Goal: Communication & Community: Answer question/provide support

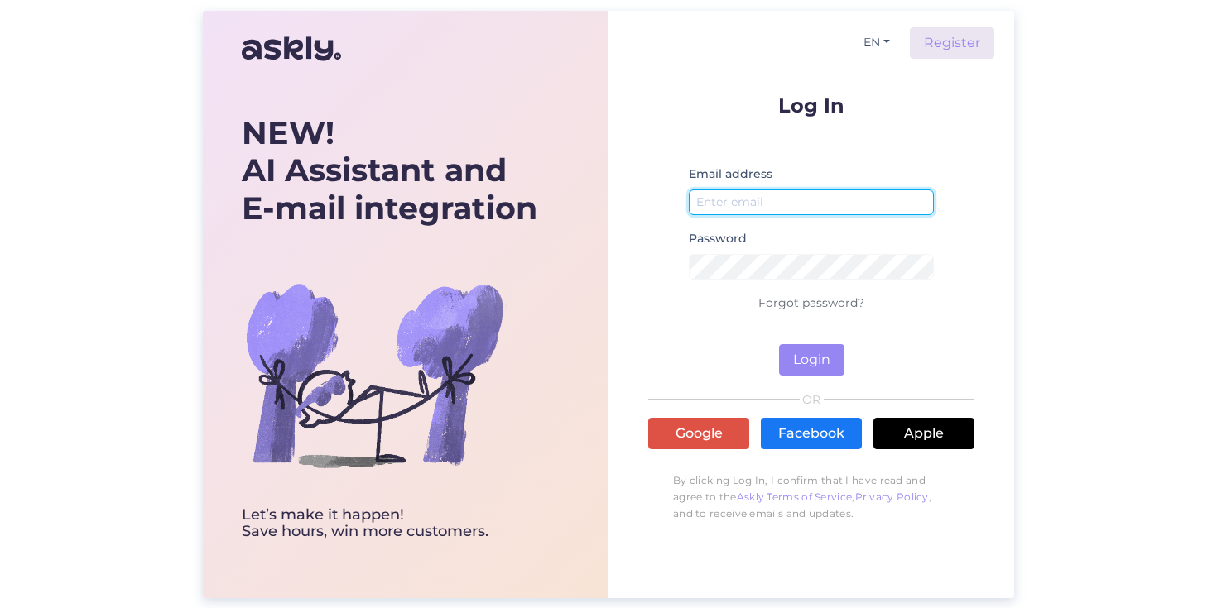
type input "[EMAIL_ADDRESS][DOMAIN_NAME]"
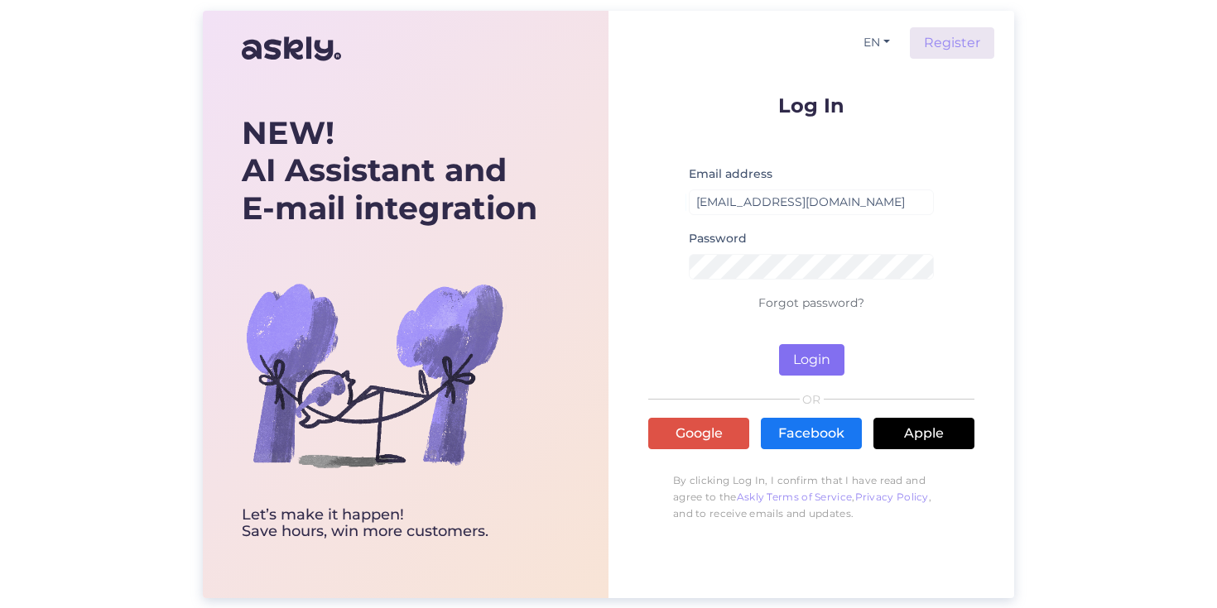
click at [808, 356] on button "Login" at bounding box center [811, 359] width 65 height 31
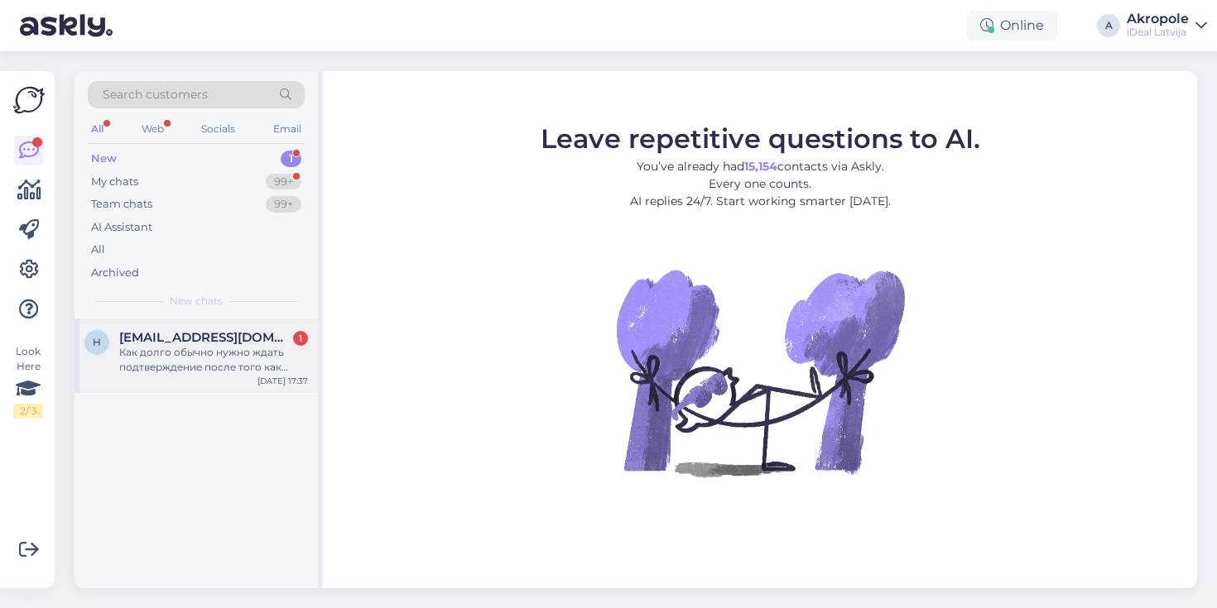
click at [212, 345] on div "Как долго обычно нужно ждать подтверждение после того как оплатил Smart Deal, ч…" at bounding box center [213, 360] width 189 height 30
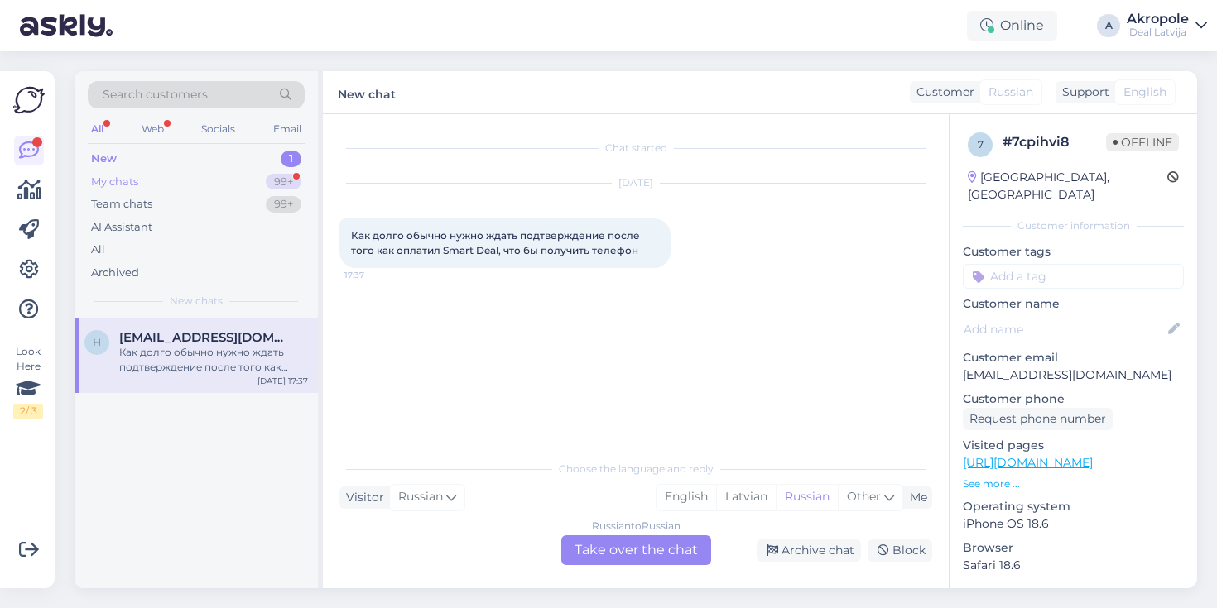
click at [217, 182] on div "My chats 99+" at bounding box center [196, 182] width 217 height 23
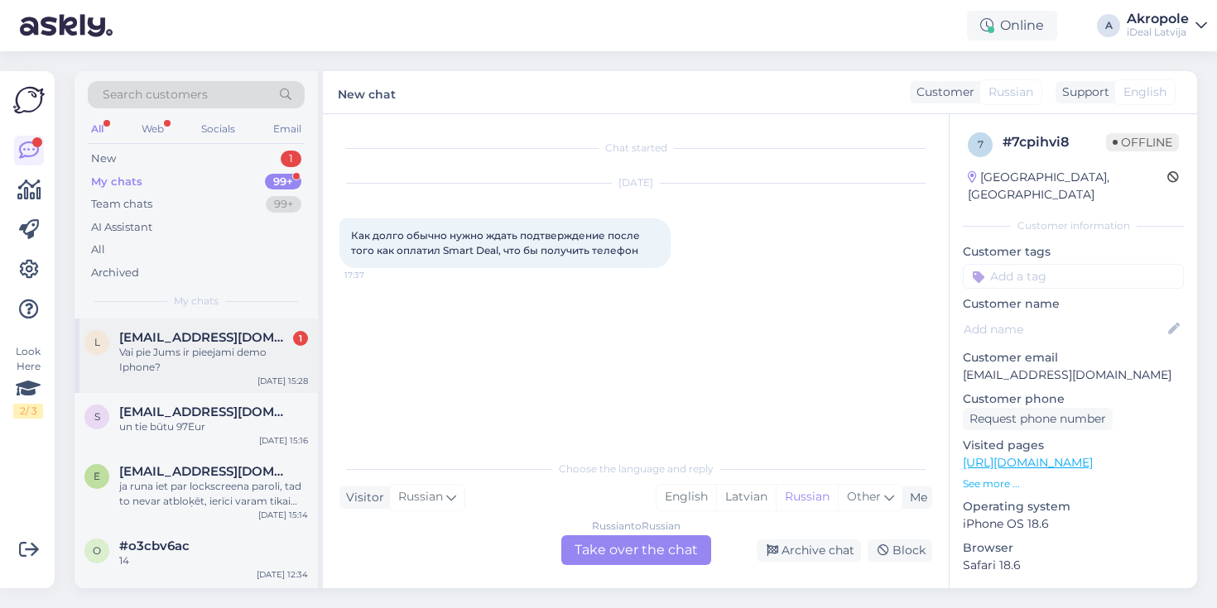
click at [214, 338] on span "[EMAIL_ADDRESS][DOMAIN_NAME]" at bounding box center [205, 337] width 172 height 15
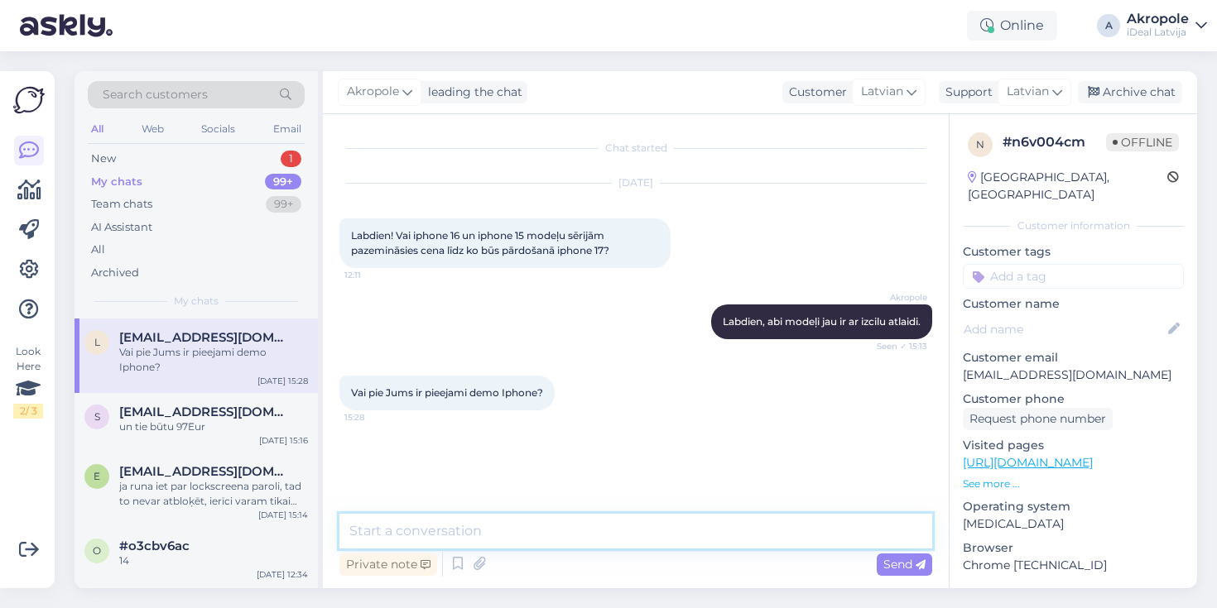
click at [425, 531] on textarea at bounding box center [635, 531] width 593 height 35
type textarea "L"
type textarea "j"
paste textarea "[URL][DOMAIN_NAME]"
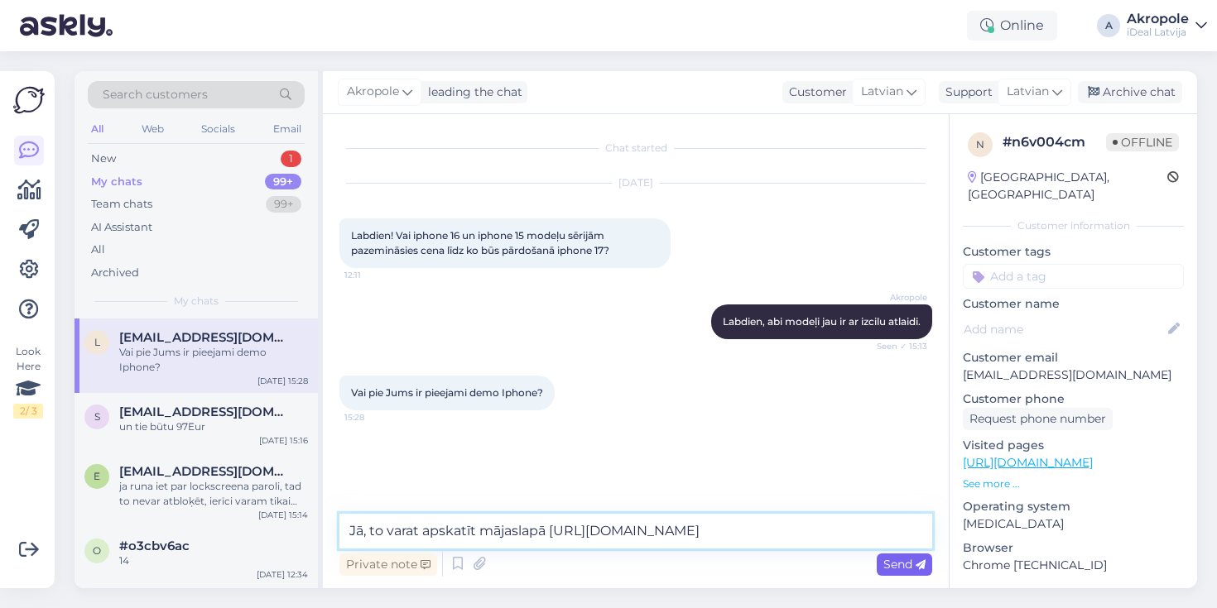
type textarea "Jā, to varat apskatīt mājaslapā [URL][DOMAIN_NAME]"
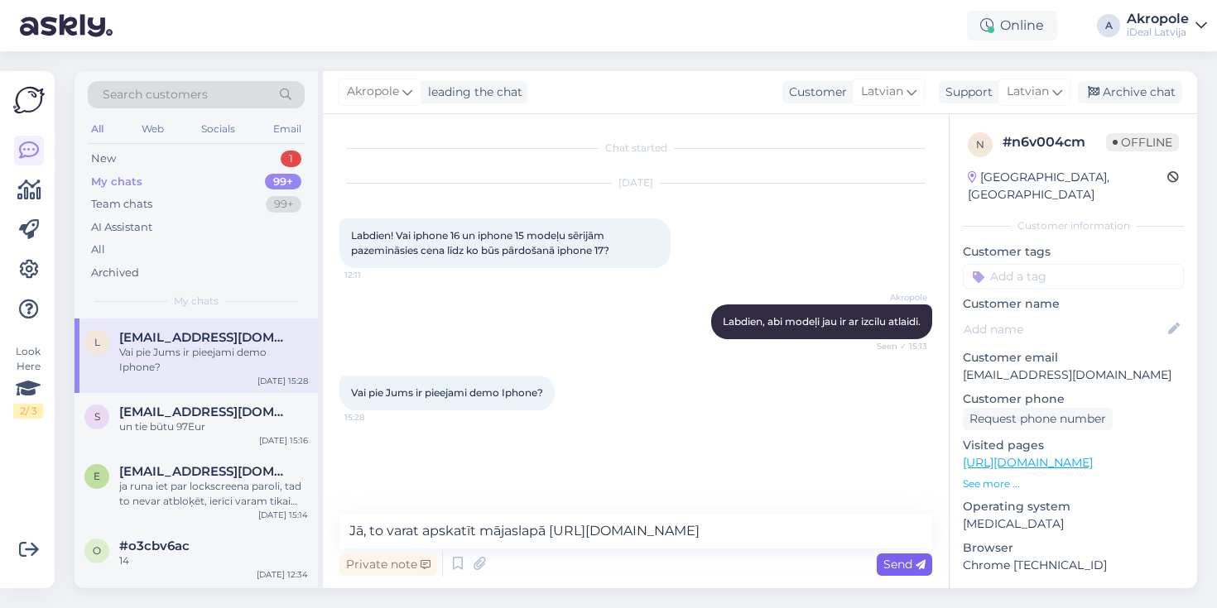
click at [906, 570] on span "Send" at bounding box center [904, 564] width 42 height 15
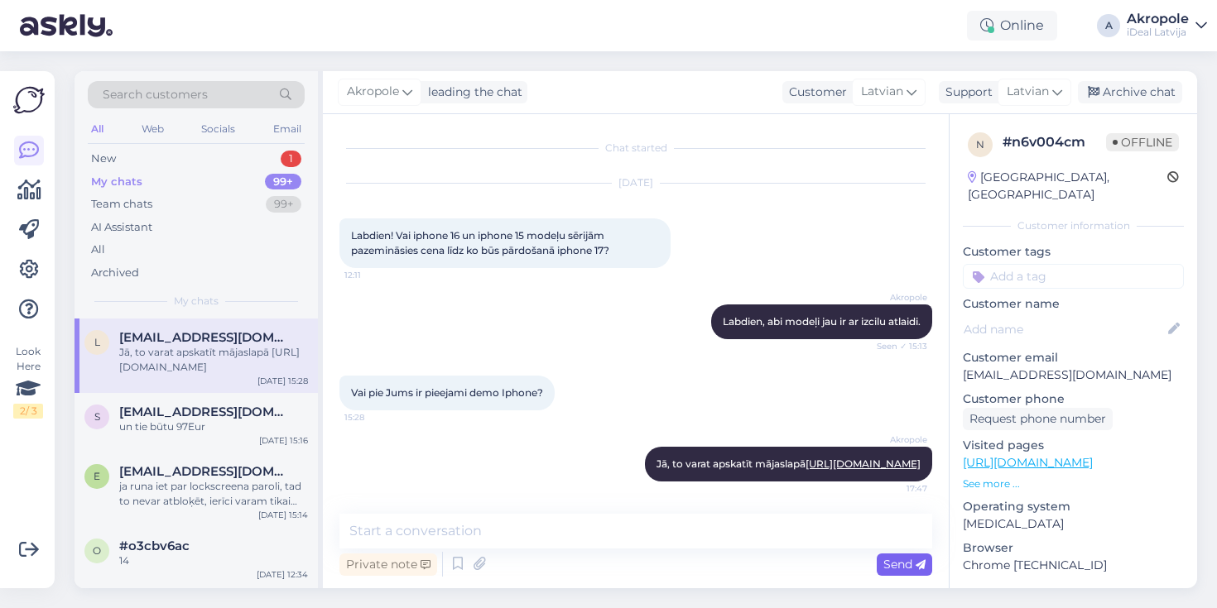
scroll to position [1, 0]
click at [165, 406] on span "[EMAIL_ADDRESS][DOMAIN_NAME]" at bounding box center [205, 412] width 172 height 15
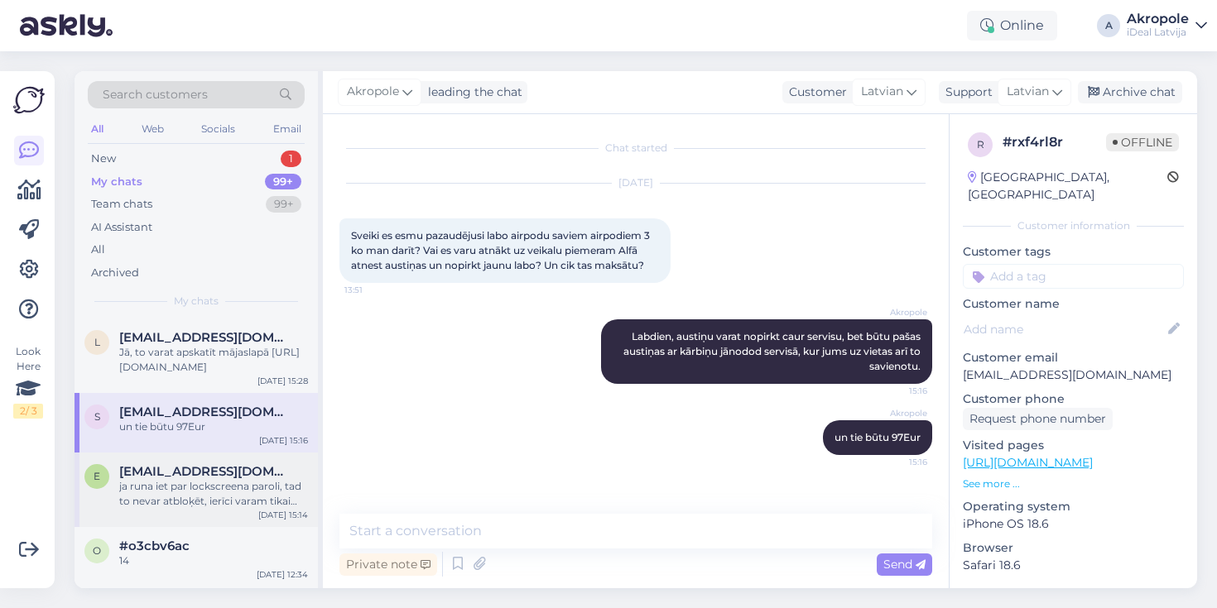
click at [175, 468] on span "[EMAIL_ADDRESS][DOMAIN_NAME]" at bounding box center [205, 471] width 172 height 15
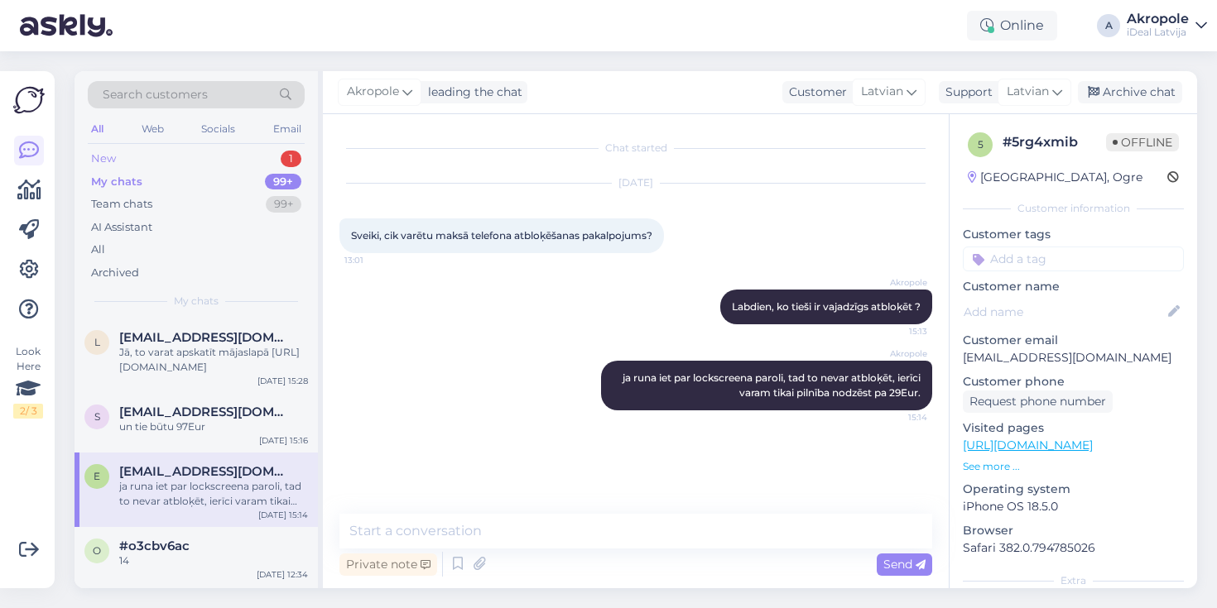
click at [164, 151] on div "New 1" at bounding box center [196, 158] width 217 height 23
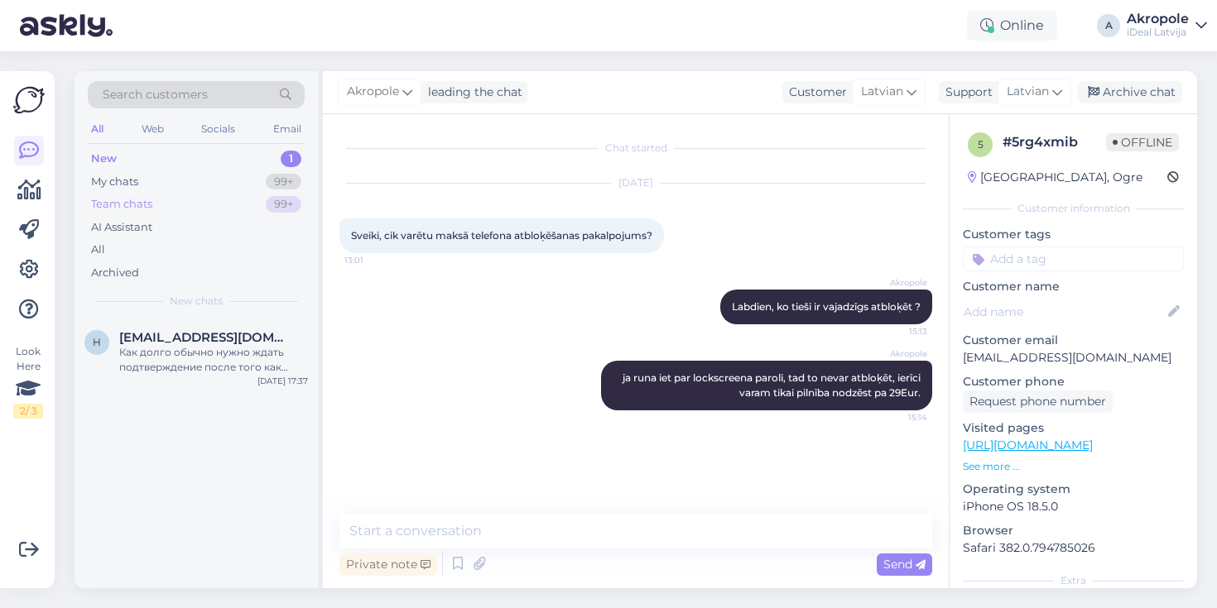
click at [169, 213] on div "Team chats 99+" at bounding box center [196, 204] width 217 height 23
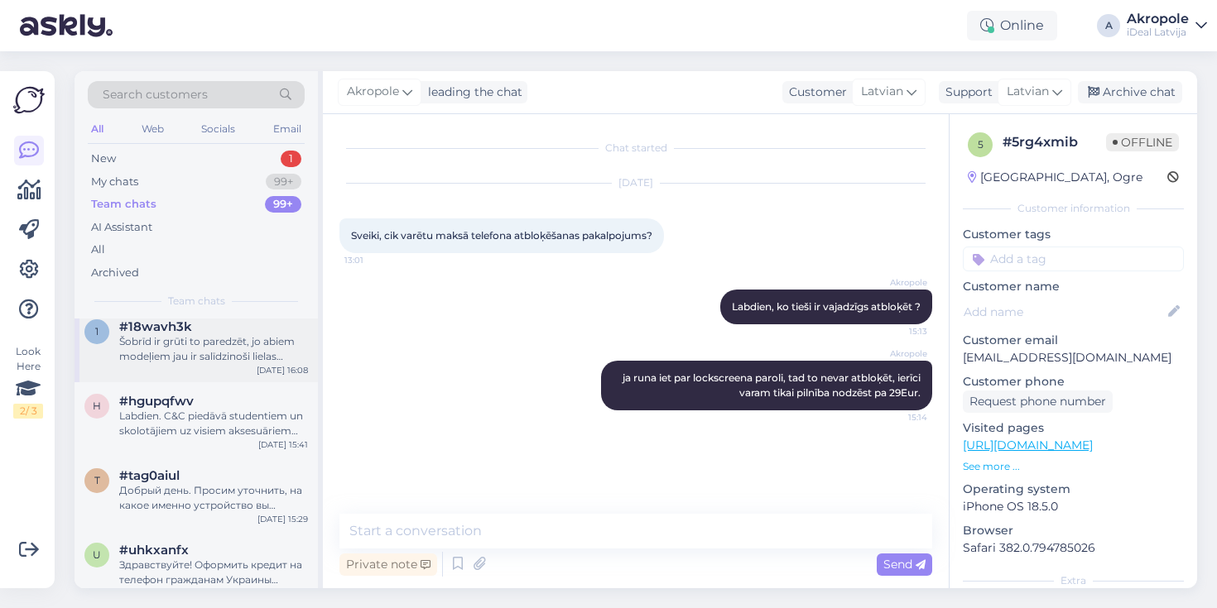
scroll to position [93, 0]
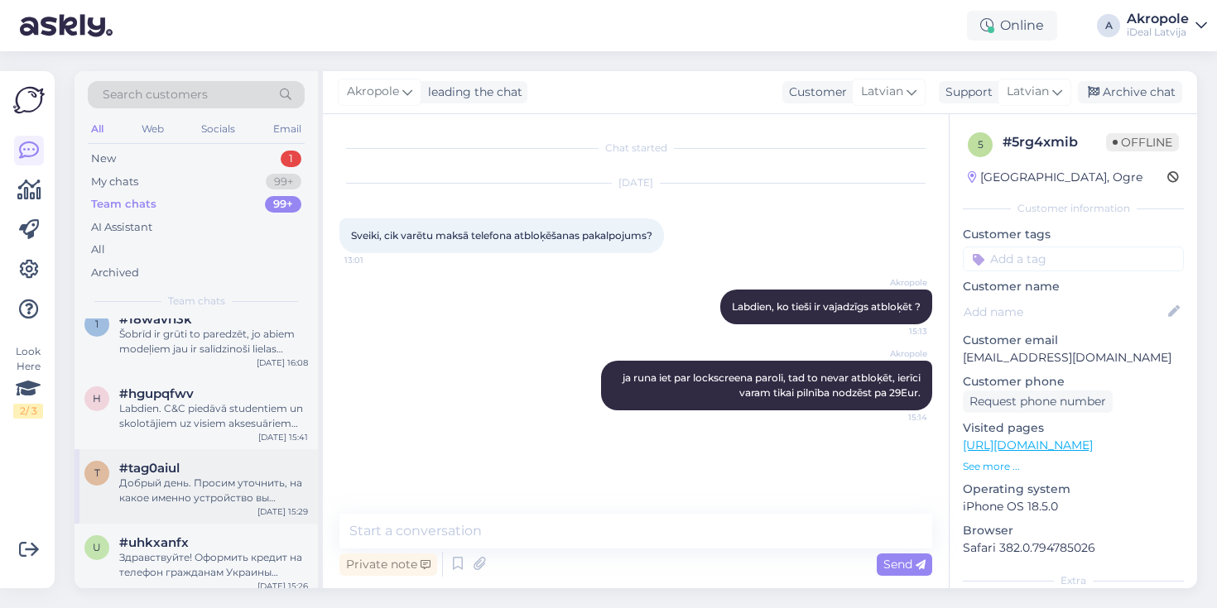
click at [202, 476] on div "Добрый день. Просим уточнить, на какое именно устройство вы рассматриваете офор…" at bounding box center [213, 491] width 189 height 30
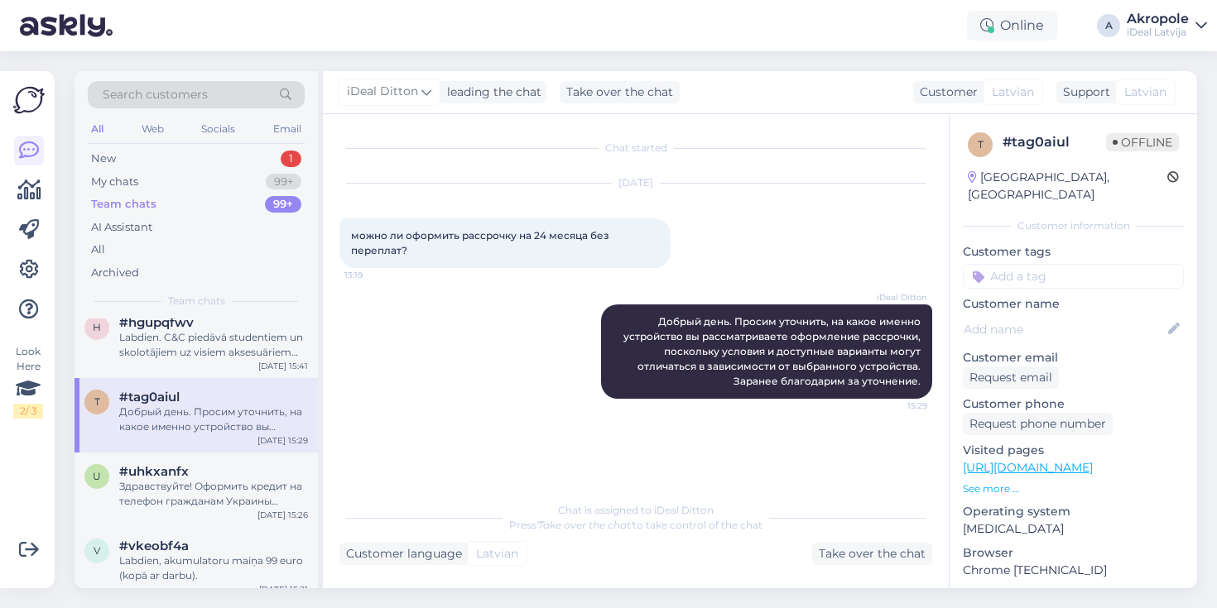
scroll to position [168, 0]
click at [202, 475] on div "Здравствуйте! Оформить кредит на телефон гражданам Украины возможно, при выполн…" at bounding box center [213, 490] width 189 height 30
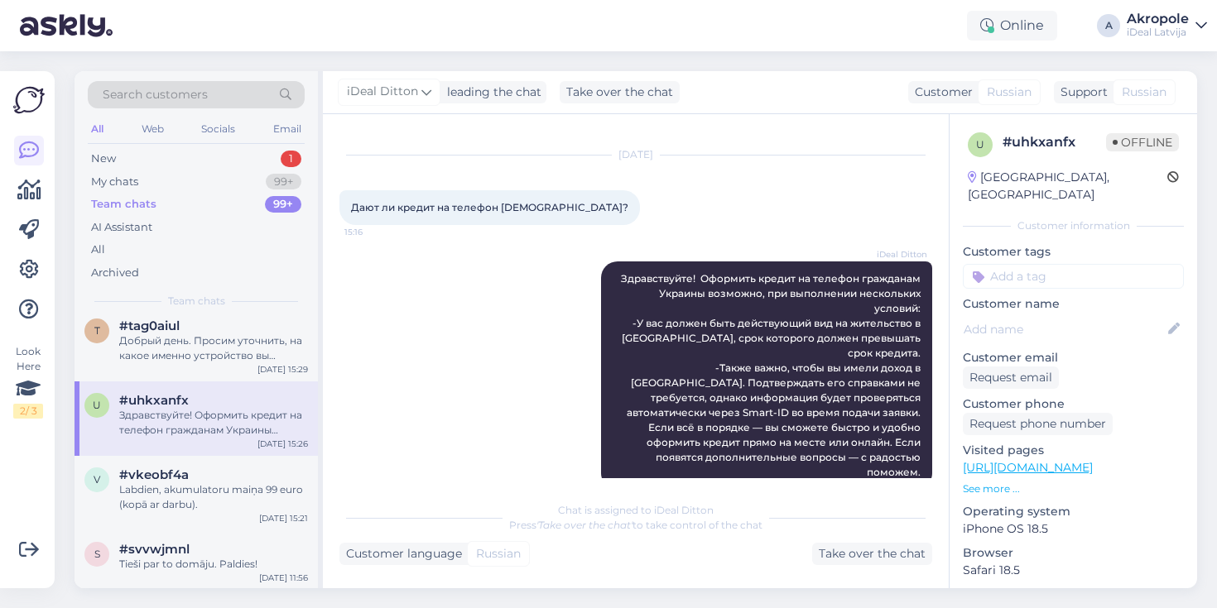
scroll to position [240, 0]
click at [202, 478] on div "Labdien, akumulatoru maiņa 99 euro (kopā ar darbu)." at bounding box center [213, 493] width 189 height 30
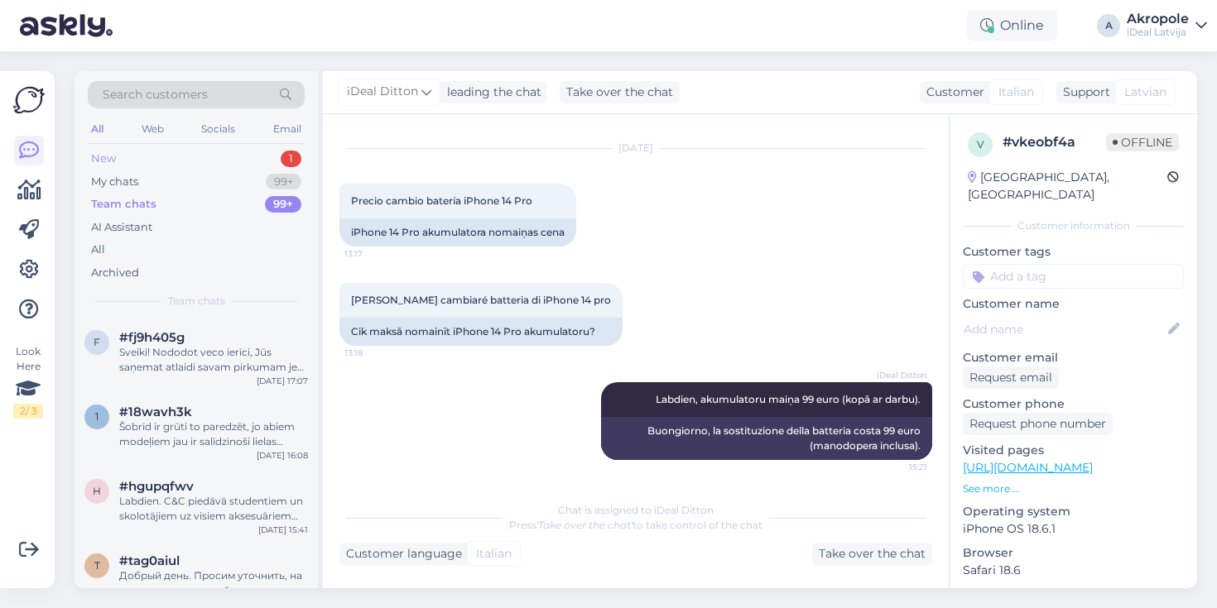
scroll to position [0, 0]
click at [212, 162] on div "New 1" at bounding box center [196, 158] width 217 height 23
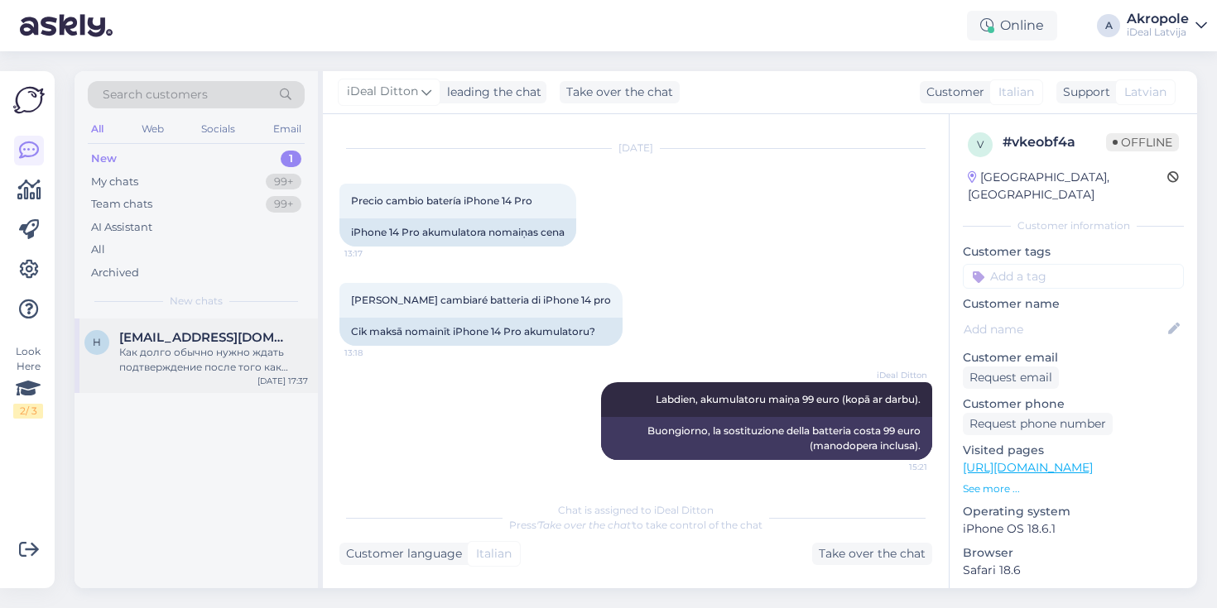
click at [209, 335] on span "[EMAIL_ADDRESS][DOMAIN_NAME]" at bounding box center [205, 337] width 172 height 15
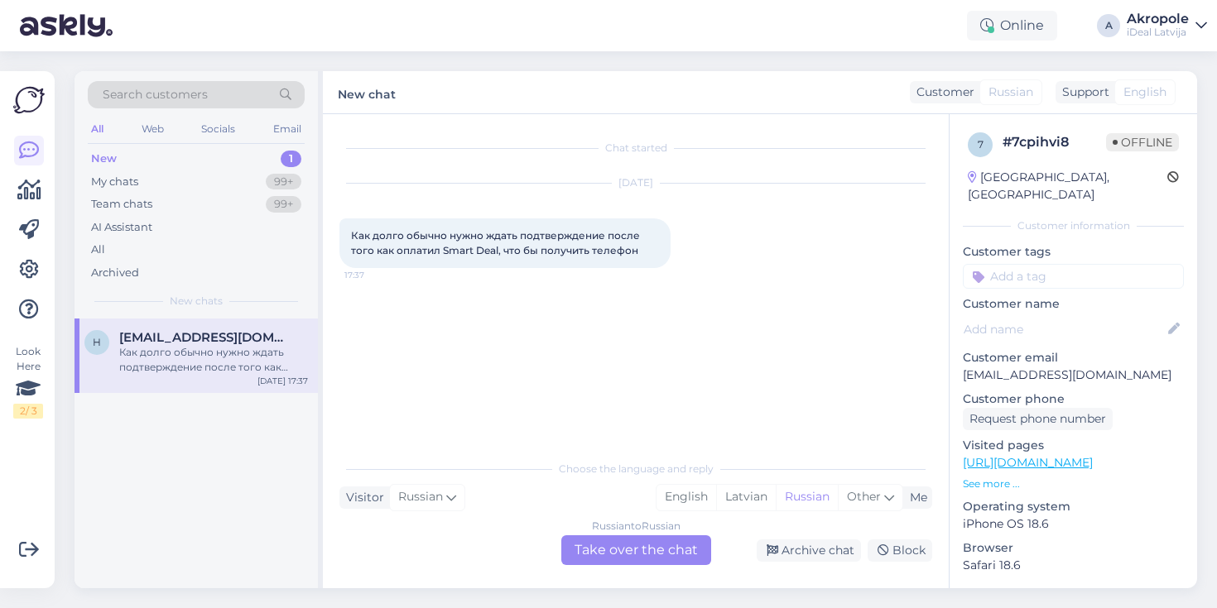
click at [447, 512] on div "Choose the language and reply Visitor Russian Me English Latvian Russian Other …" at bounding box center [635, 508] width 593 height 113
click at [446, 502] on icon at bounding box center [451, 497] width 10 height 18
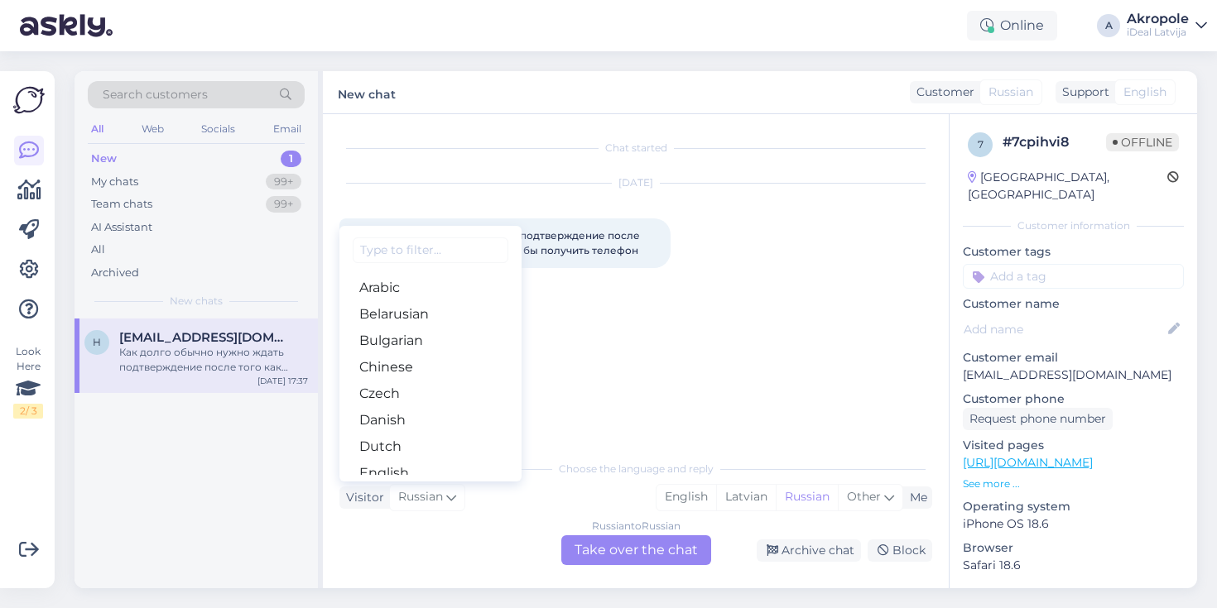
click at [662, 382] on div "Chat started [DATE] Как долго обычно нужно ждать подтверждение после того как о…" at bounding box center [643, 284] width 608 height 306
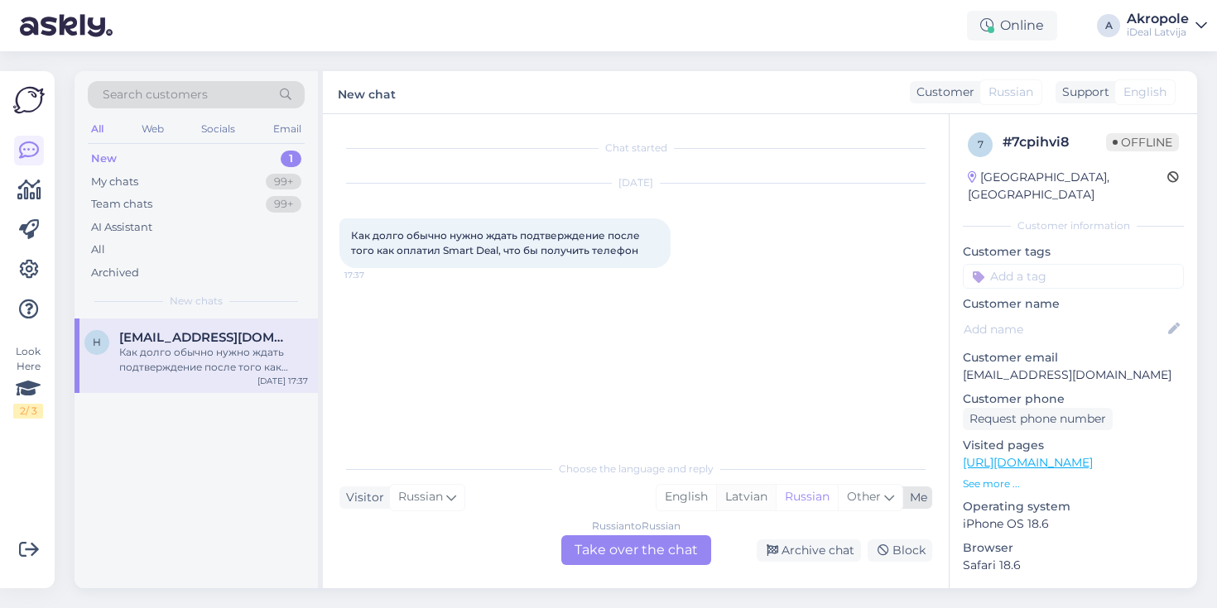
click at [746, 493] on div "Latvian" at bounding box center [746, 497] width 60 height 25
click at [690, 557] on div "Russian to Latvian Take over the chat" at bounding box center [636, 551] width 150 height 30
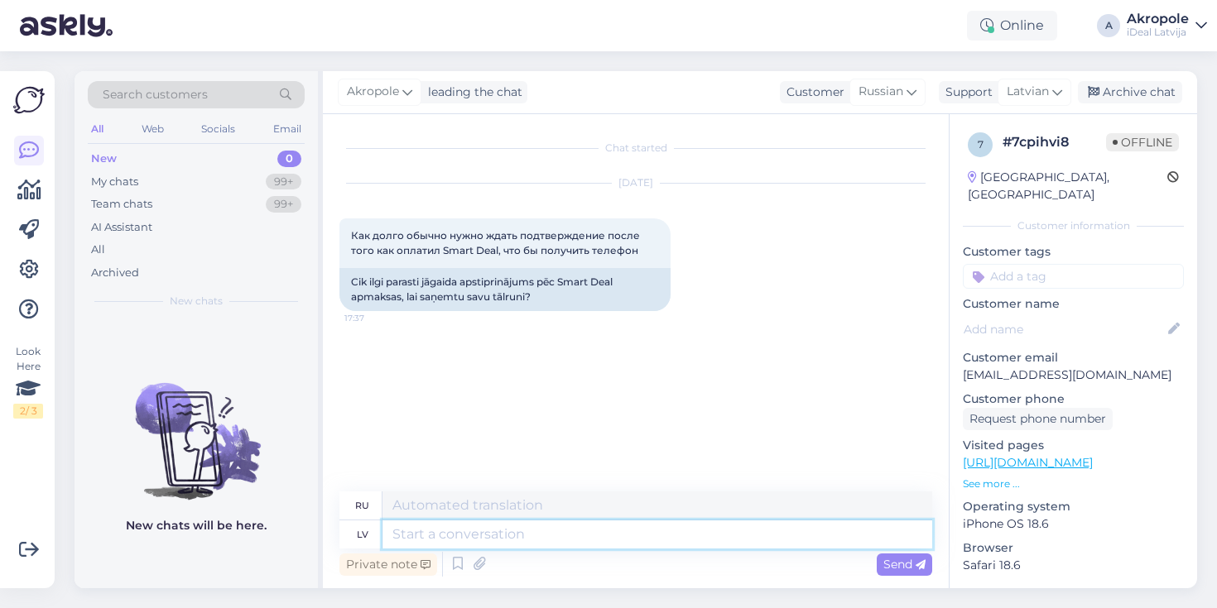
click at [495, 536] on textarea at bounding box center [657, 535] width 550 height 28
type textarea "P"
type textarea "Labdien,"
type textarea "Привет,"
type textarea "Labdien, principā"
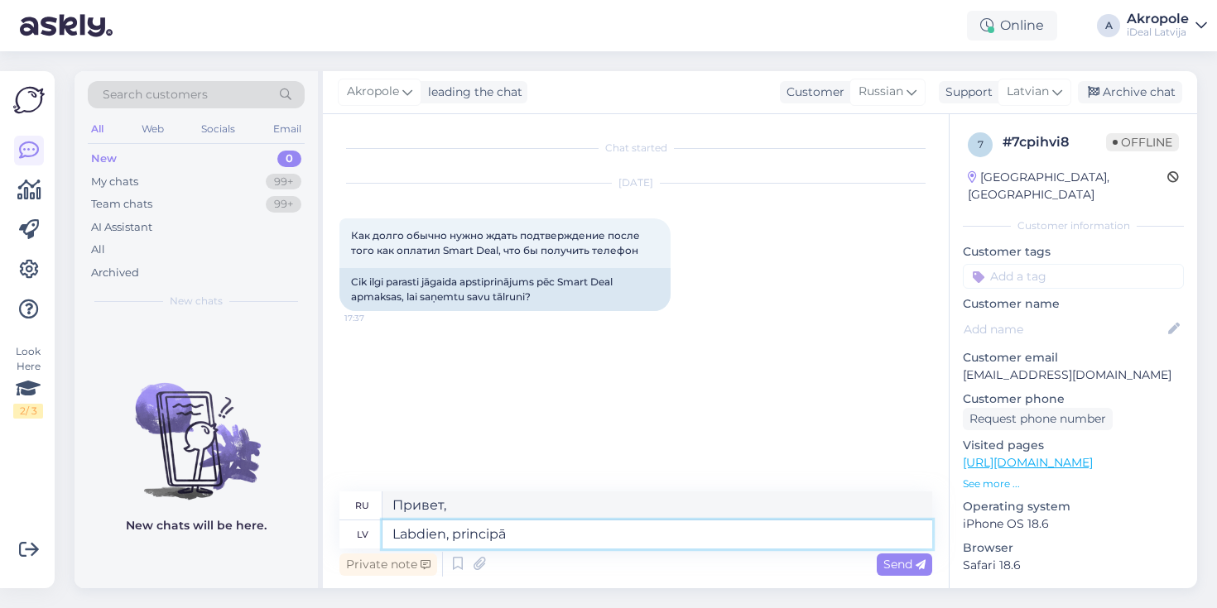
type textarea "Привет, в принципе."
type textarea "Labdien, principā viss"
type textarea "Привет, в принципе всё."
type textarea "Labdien, principā viss notiek"
type textarea "Привет, в целом все идет хорошо."
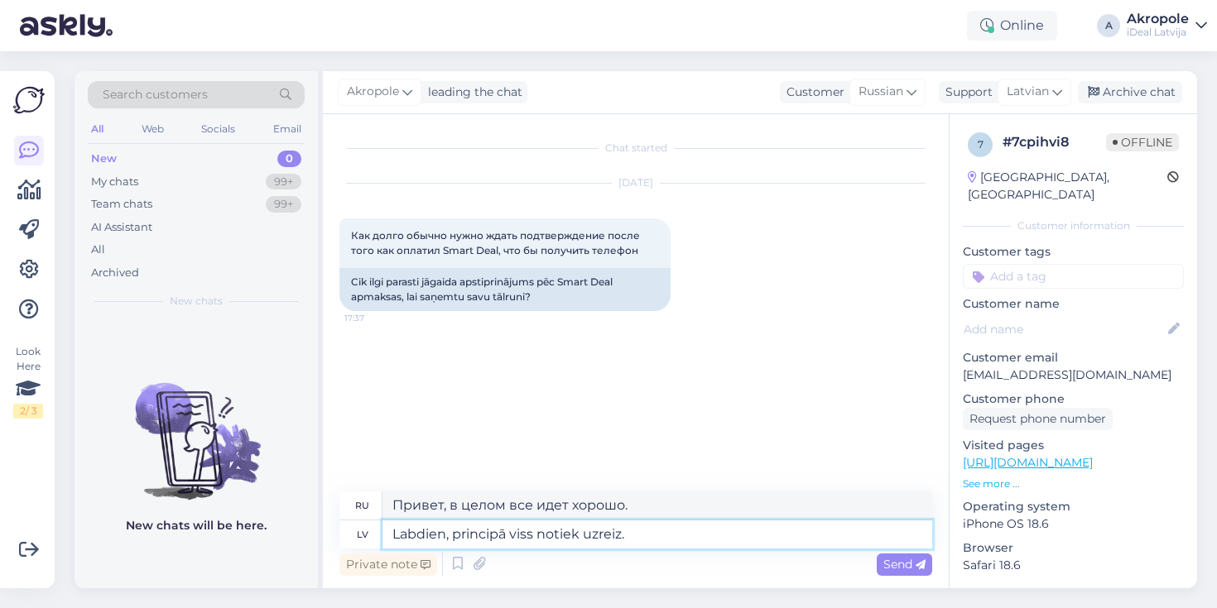
type textarea "Labdien, principā viss notiek uzreiz."
type textarea "Здравствуйте, в принципе все происходит мгновенно."
type textarea "Labdien, principā viss notiek uzreiz."
click at [897, 566] on span "Send" at bounding box center [904, 564] width 42 height 15
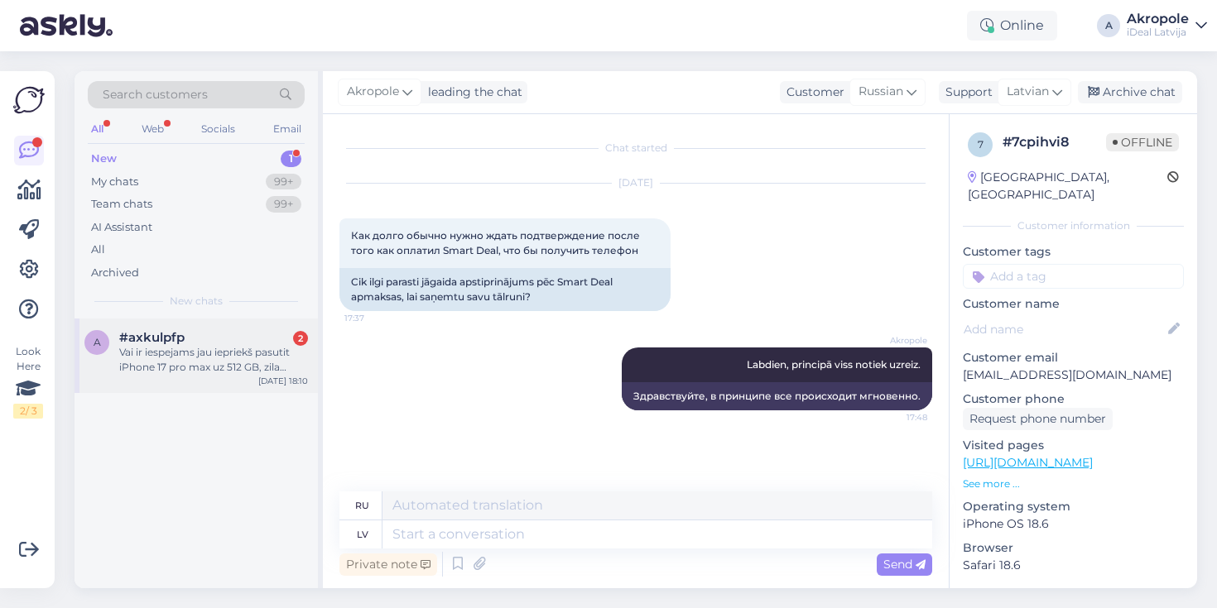
click at [251, 354] on div "Vai ir iespejams jau iepriekš pasutit iPhone 17 pro max uz 512 GB, zila krasa?" at bounding box center [213, 360] width 189 height 30
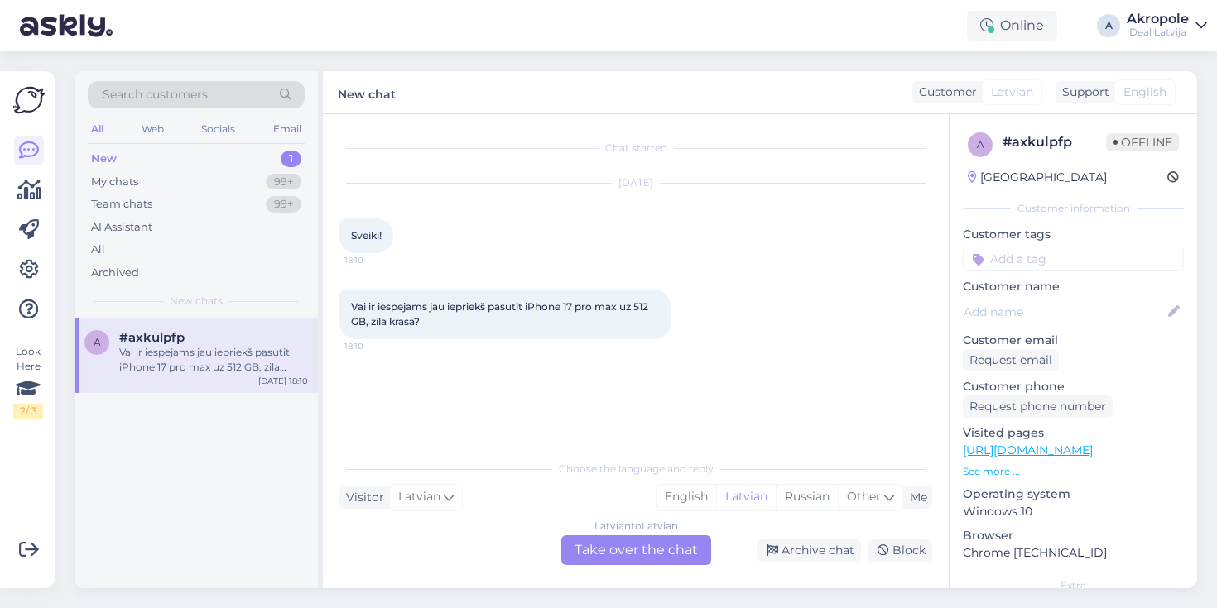
click at [627, 550] on div "Latvian to Latvian Take over the chat" at bounding box center [636, 551] width 150 height 30
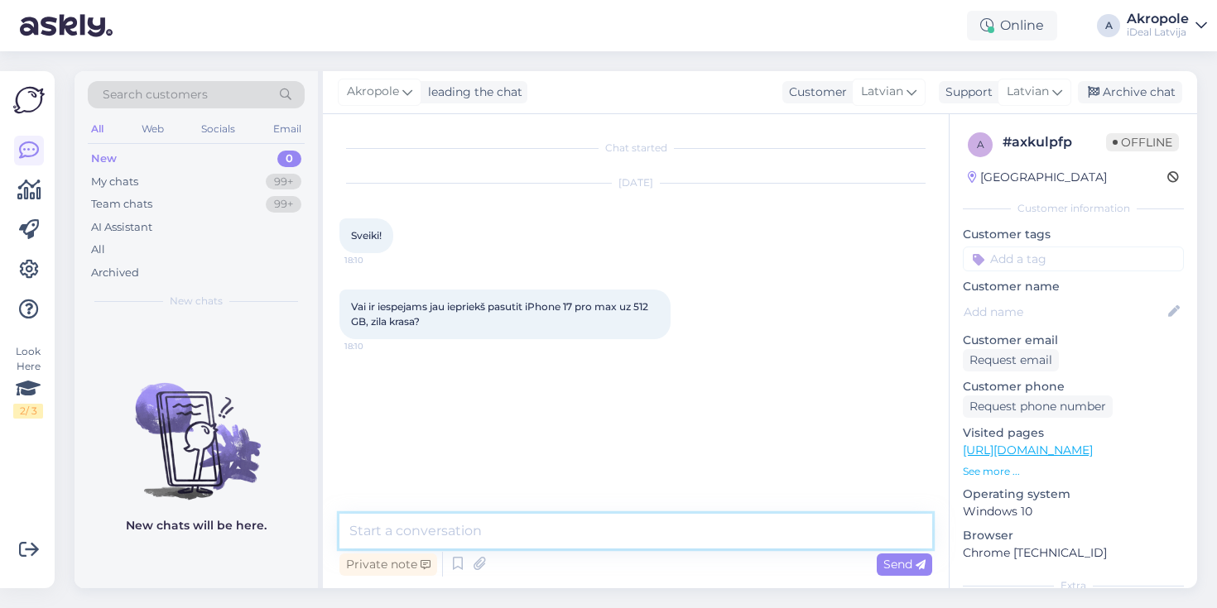
click at [565, 541] on textarea at bounding box center [635, 531] width 593 height 35
type textarea "Labdien, pagaidām šāda iespēja nav."
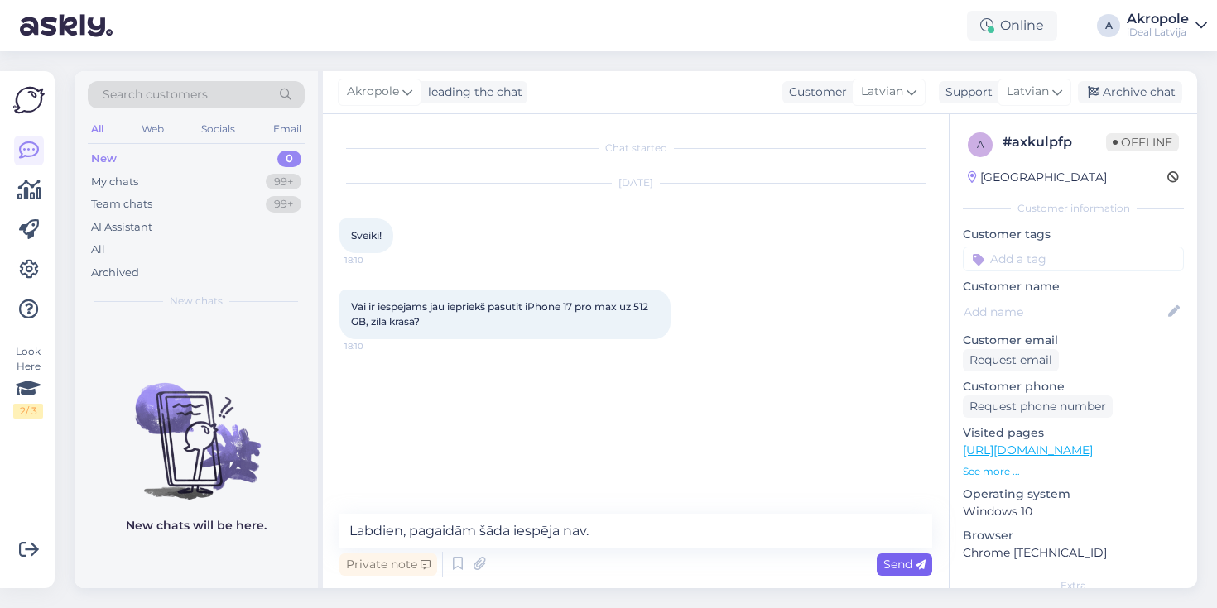
click at [918, 563] on icon at bounding box center [921, 565] width 10 height 10
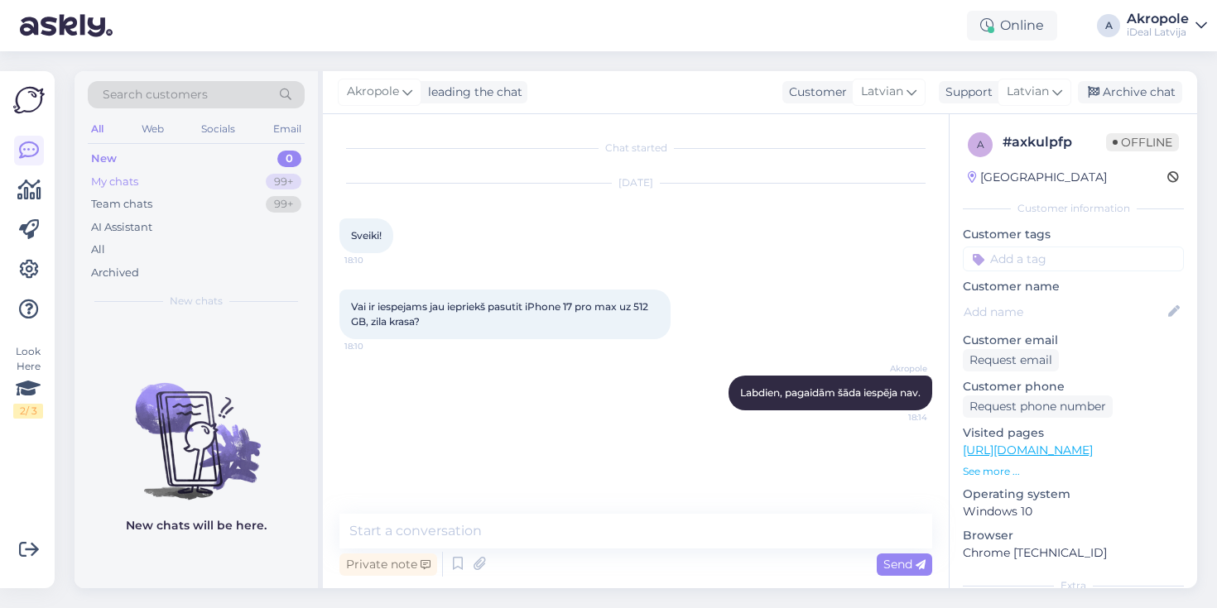
click at [201, 179] on div "My chats 99+" at bounding box center [196, 182] width 217 height 23
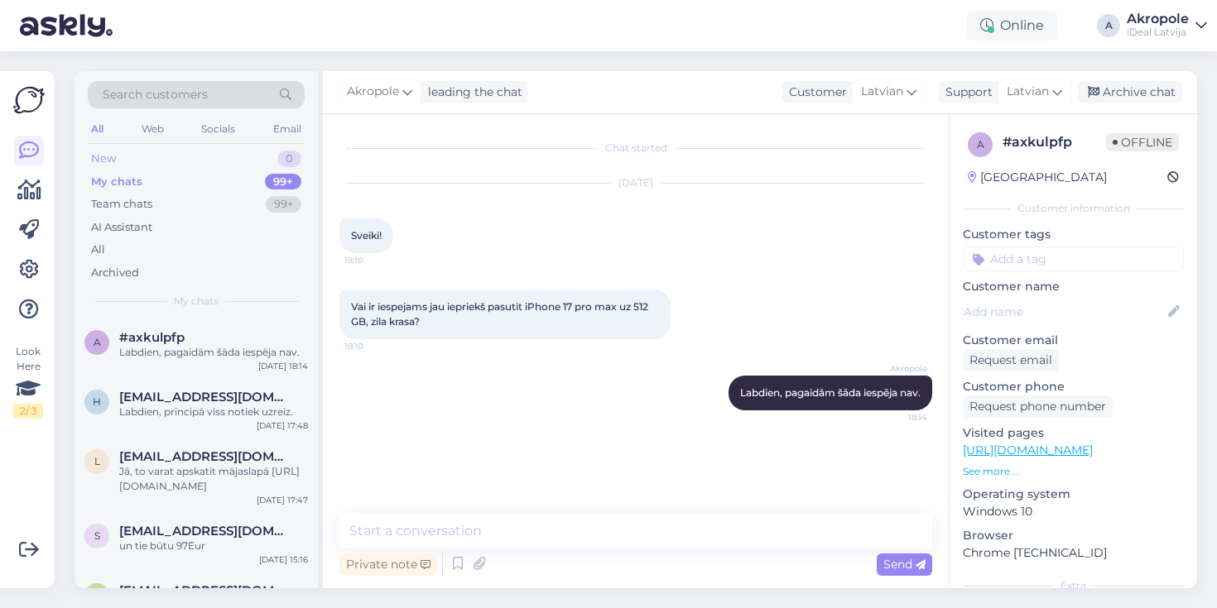
click at [190, 156] on div "New 0" at bounding box center [196, 158] width 217 height 23
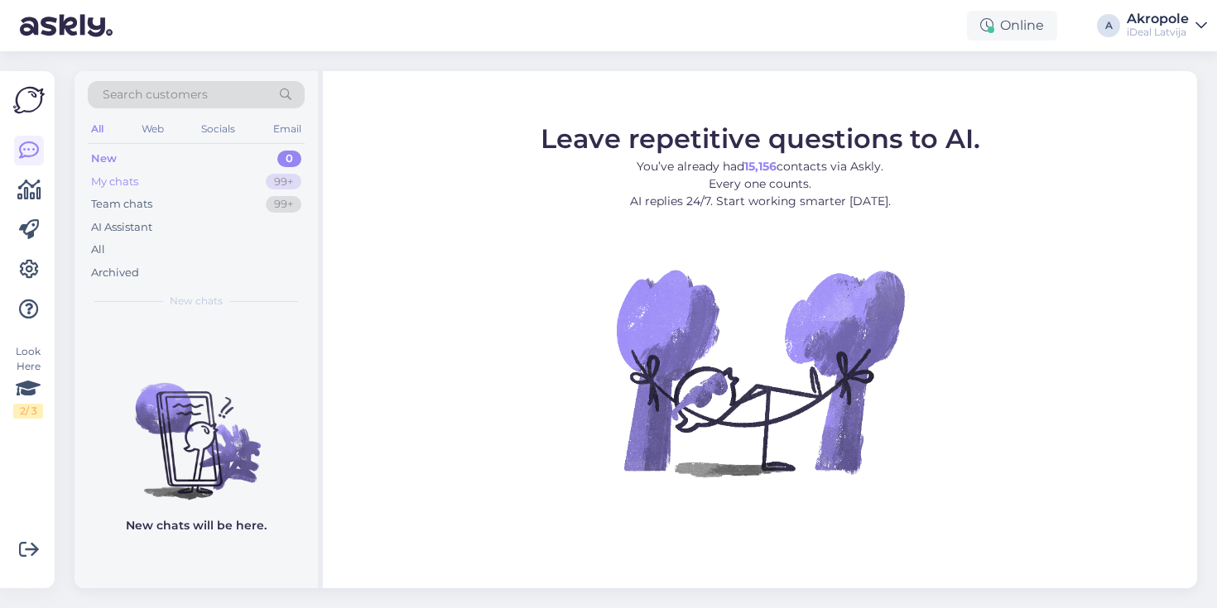
click at [191, 176] on div "My chats 99+" at bounding box center [196, 182] width 217 height 23
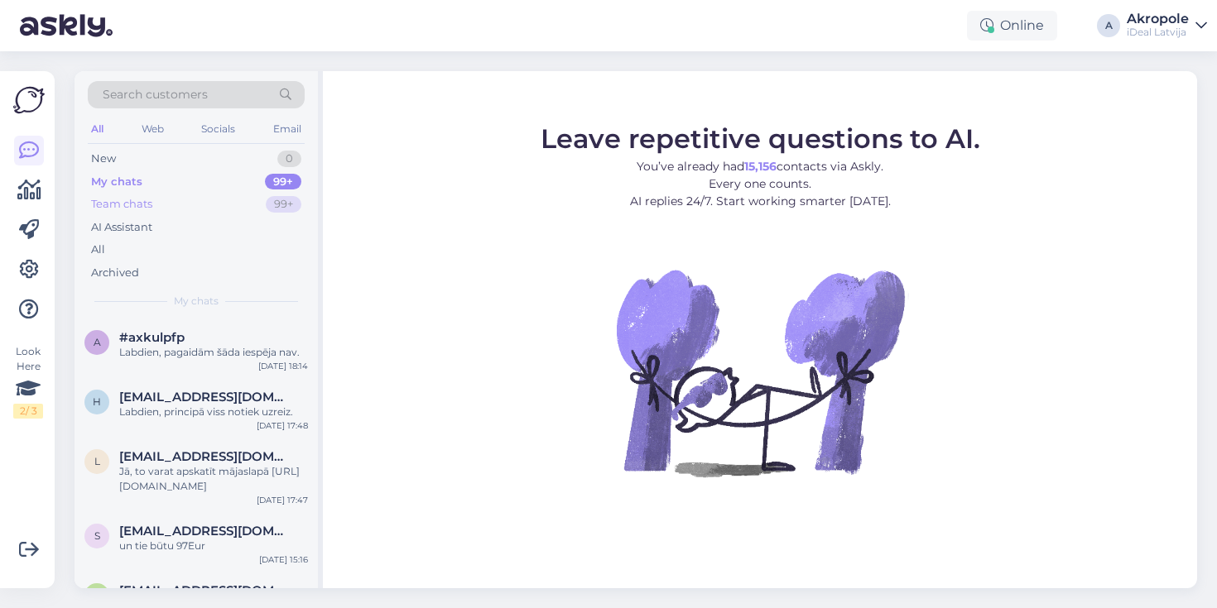
click at [180, 210] on div "Team chats 99+" at bounding box center [196, 204] width 217 height 23
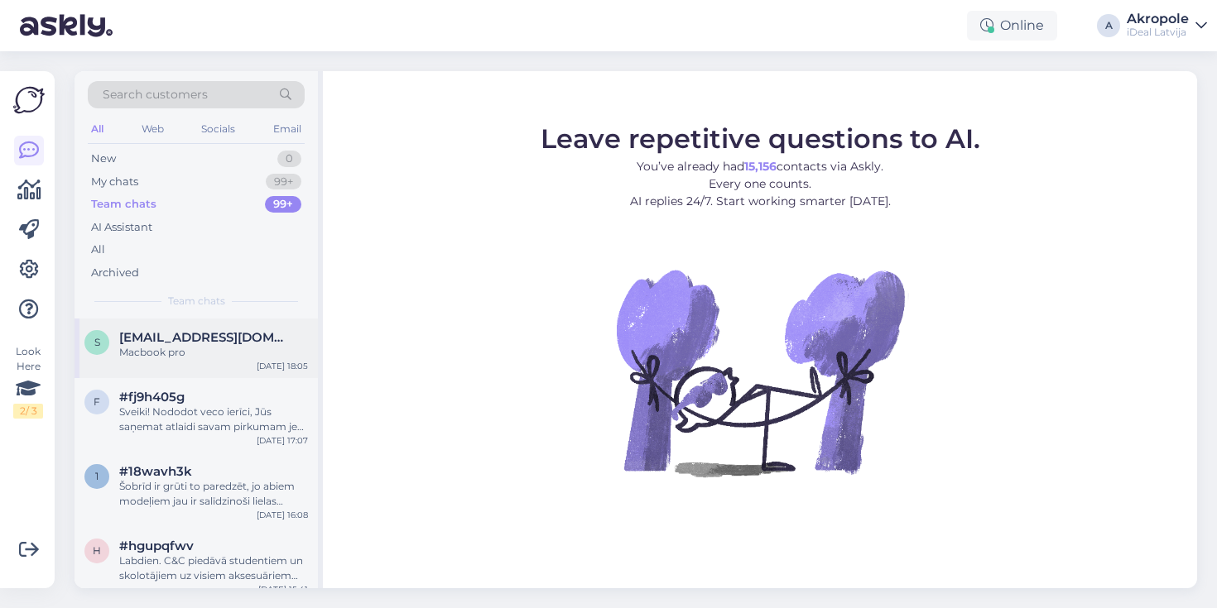
click at [175, 334] on span "selena1402@gmail.com" at bounding box center [205, 337] width 172 height 15
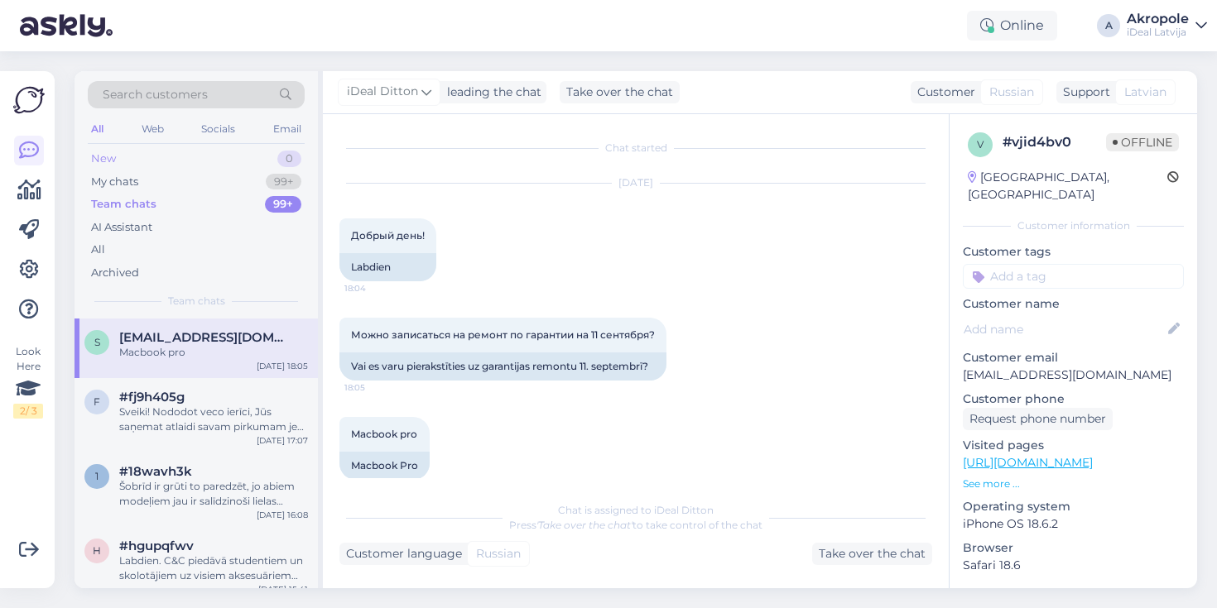
click at [152, 155] on div "New 0" at bounding box center [196, 158] width 217 height 23
